Goal: Information Seeking & Learning: Check status

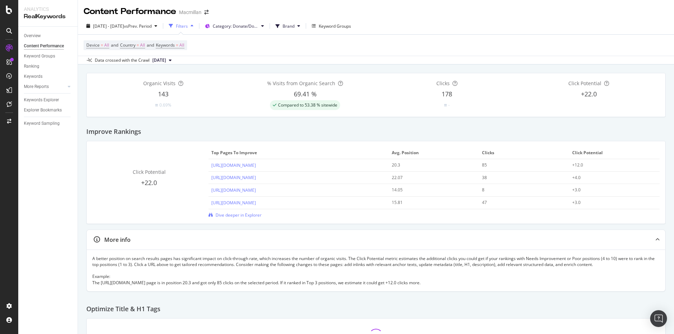
scroll to position [70, 0]
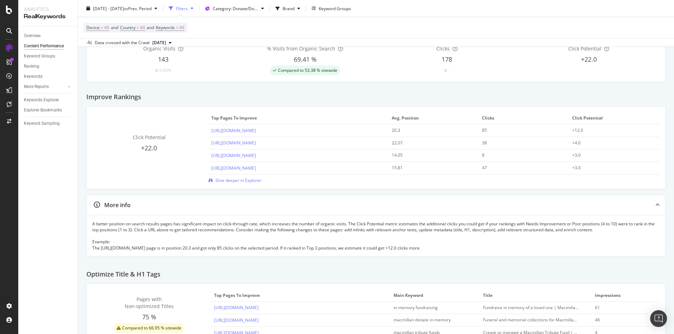
scroll to position [0, 0]
